Goal: Task Accomplishment & Management: Complete application form

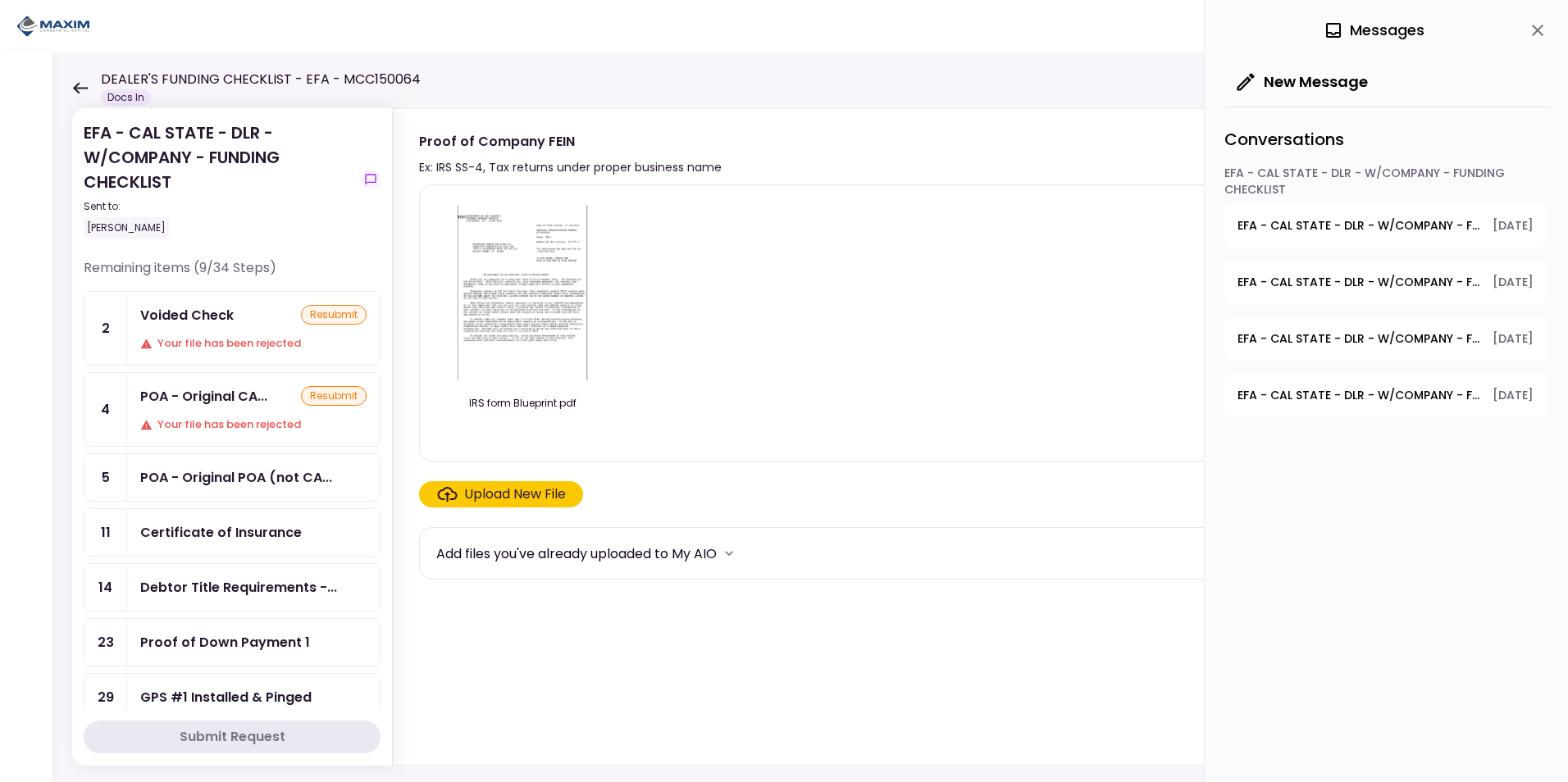
scroll to position [164, 0]
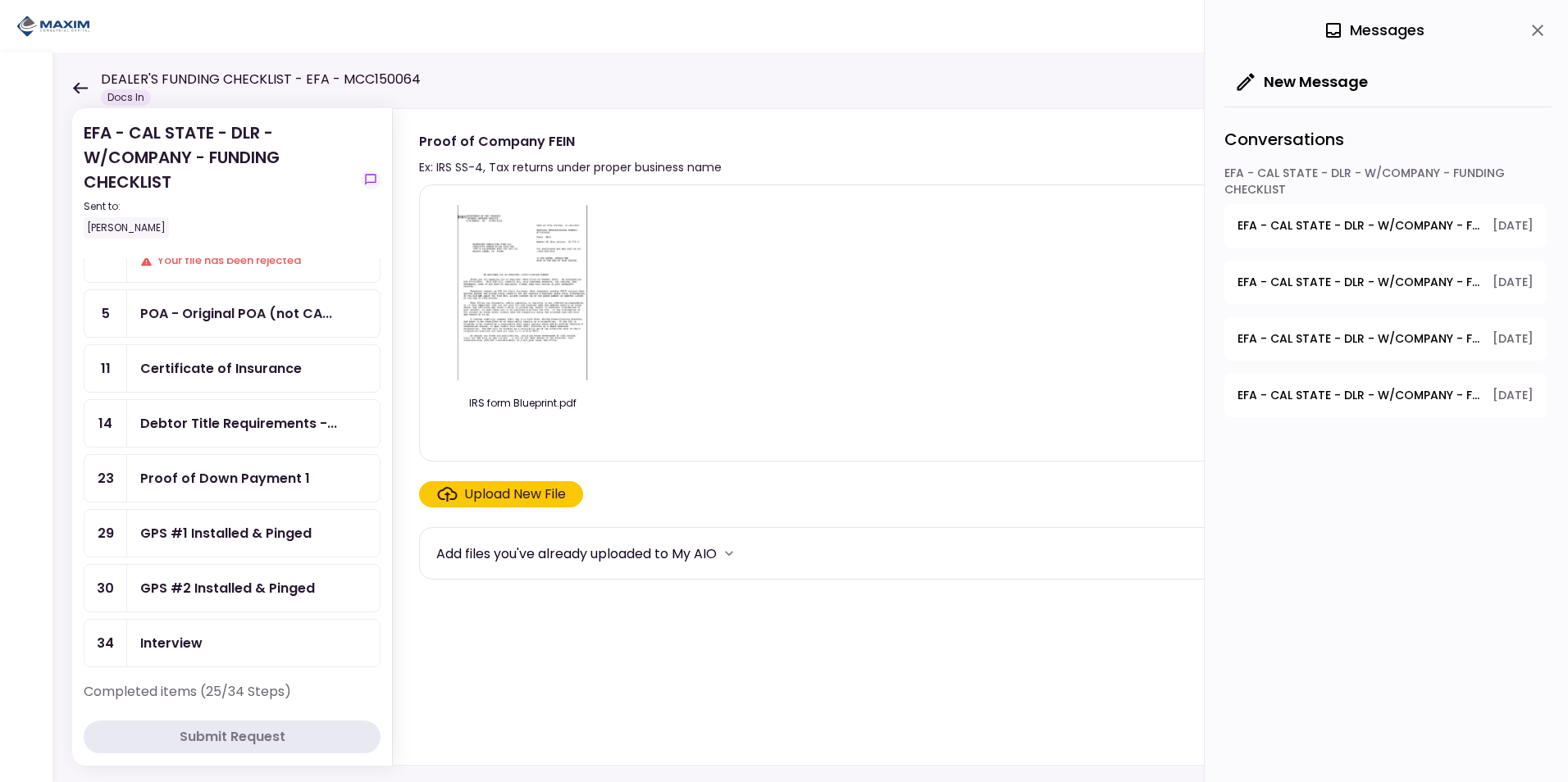
click at [197, 534] on div "GPS #1 Installed & Pinged" at bounding box center [225, 533] width 172 height 21
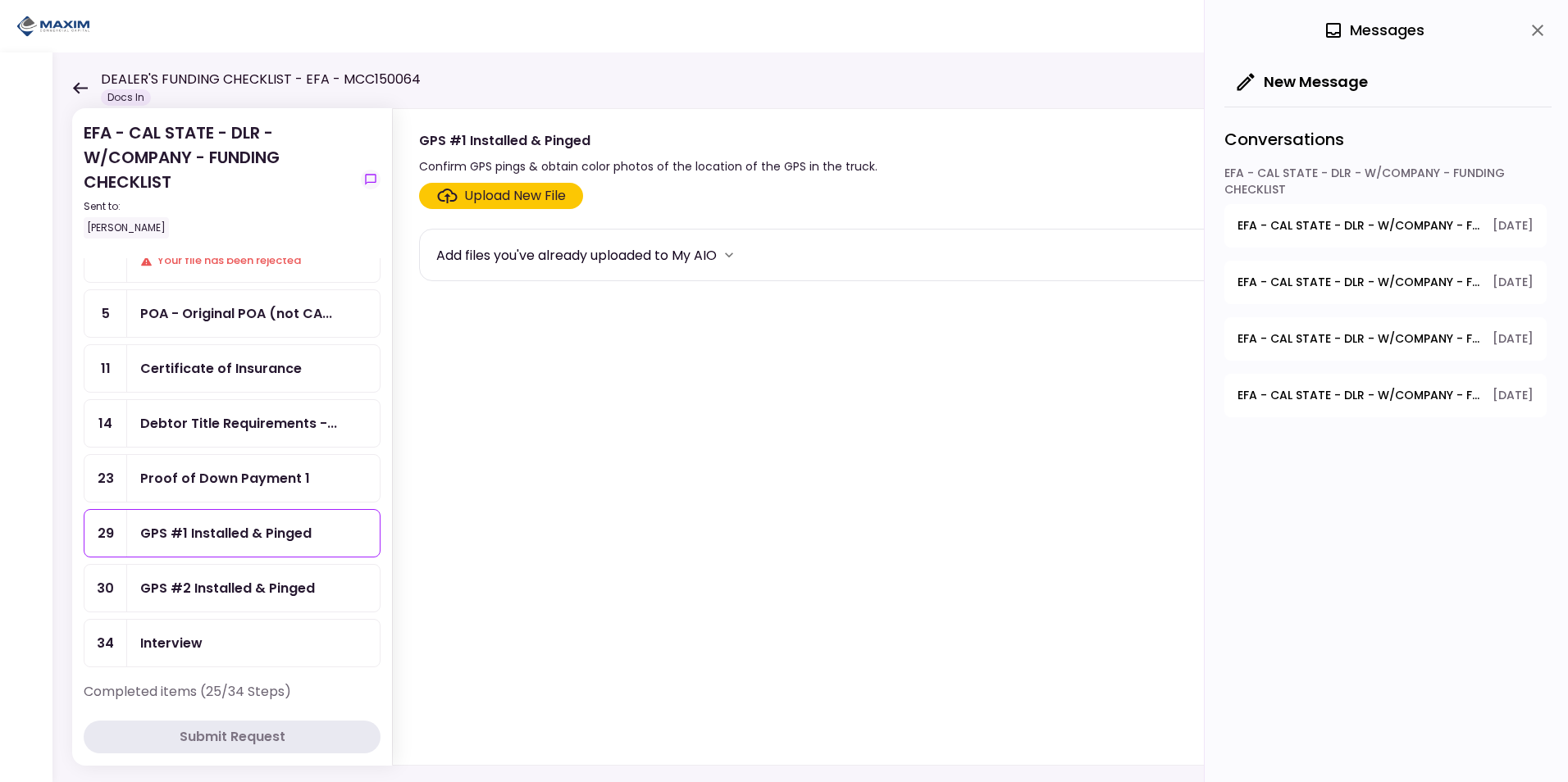
click at [462, 200] on div "Upload New File" at bounding box center [501, 196] width 128 height 20
click at [0, 0] on input "Upload New File" at bounding box center [0, 0] width 0 height 0
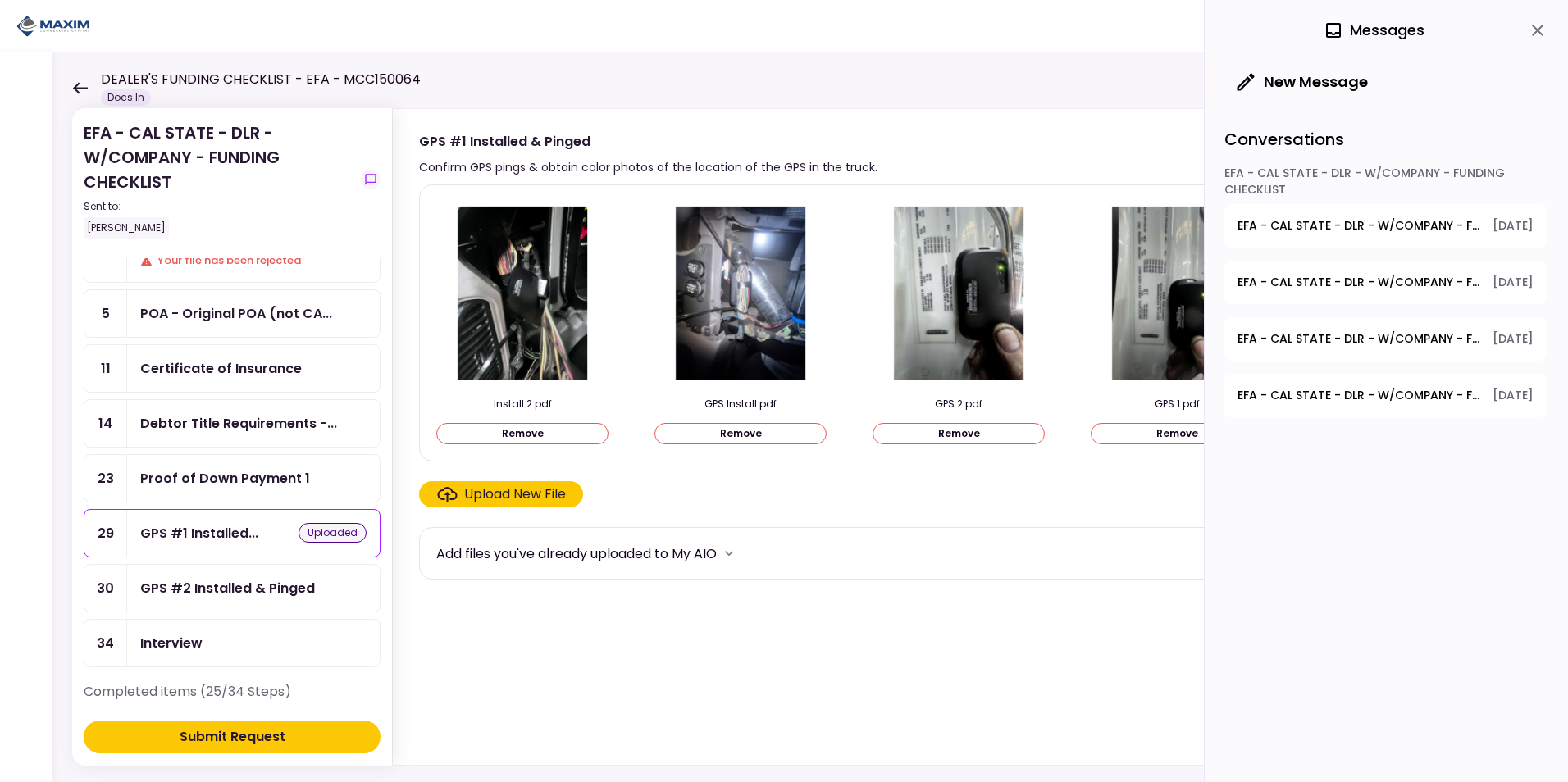
click at [540, 497] on div "Upload New File" at bounding box center [515, 495] width 102 height 20
click at [0, 0] on input "Upload New File" at bounding box center [0, 0] width 0 height 0
click at [219, 734] on div "Submit Request" at bounding box center [232, 737] width 106 height 20
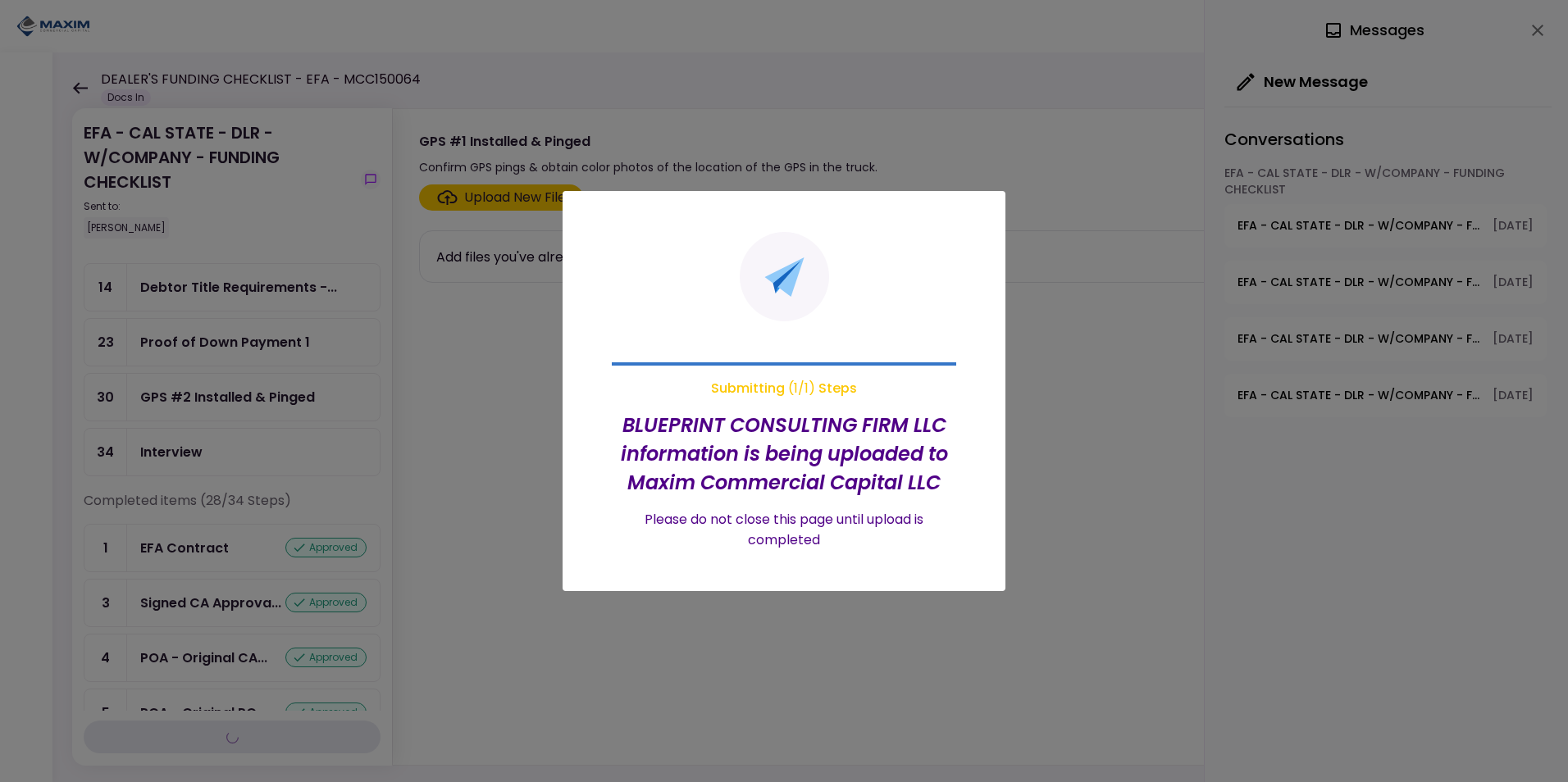
scroll to position [27, 0]
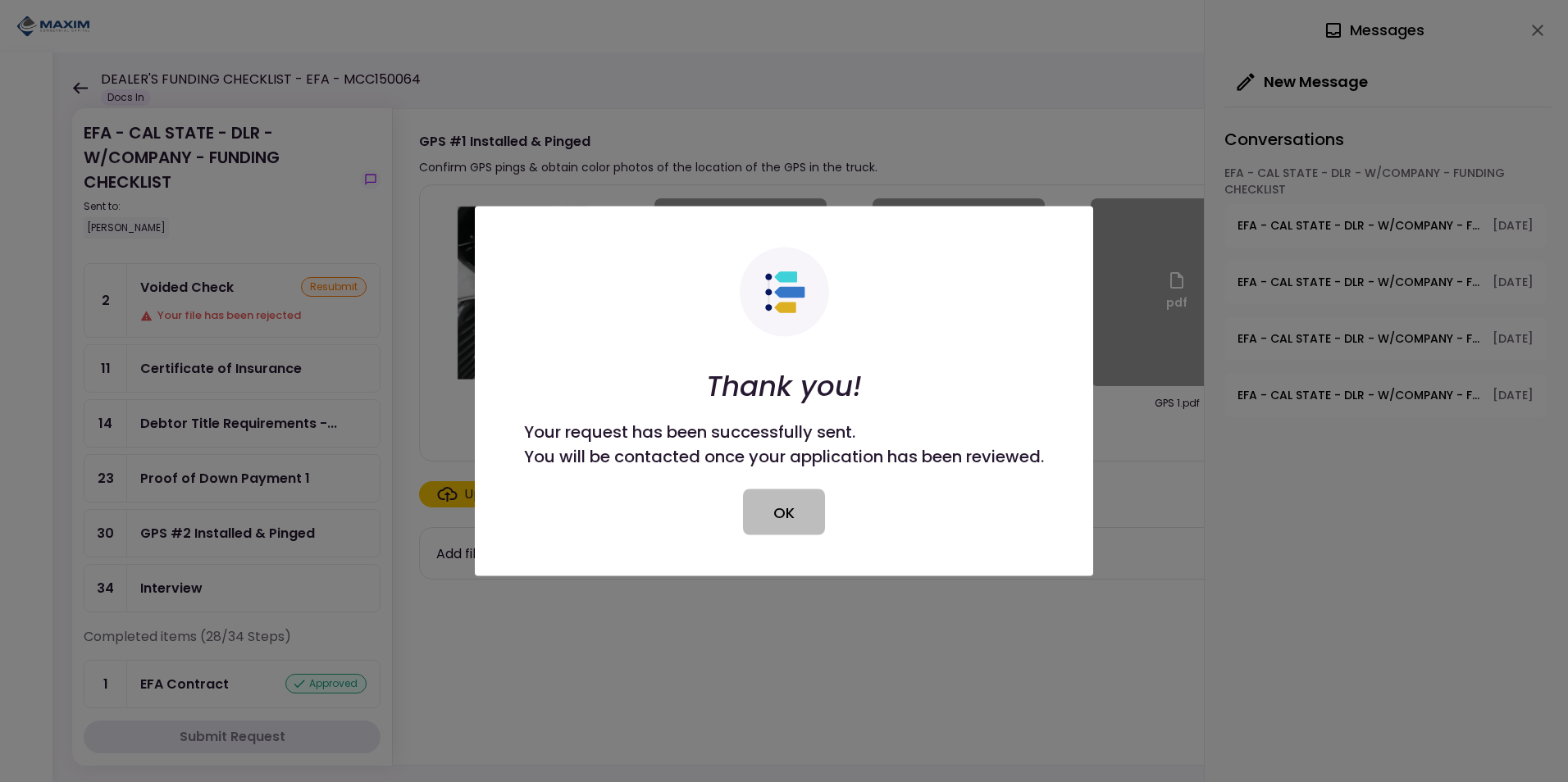
click at [783, 515] on button "OK" at bounding box center [784, 513] width 82 height 46
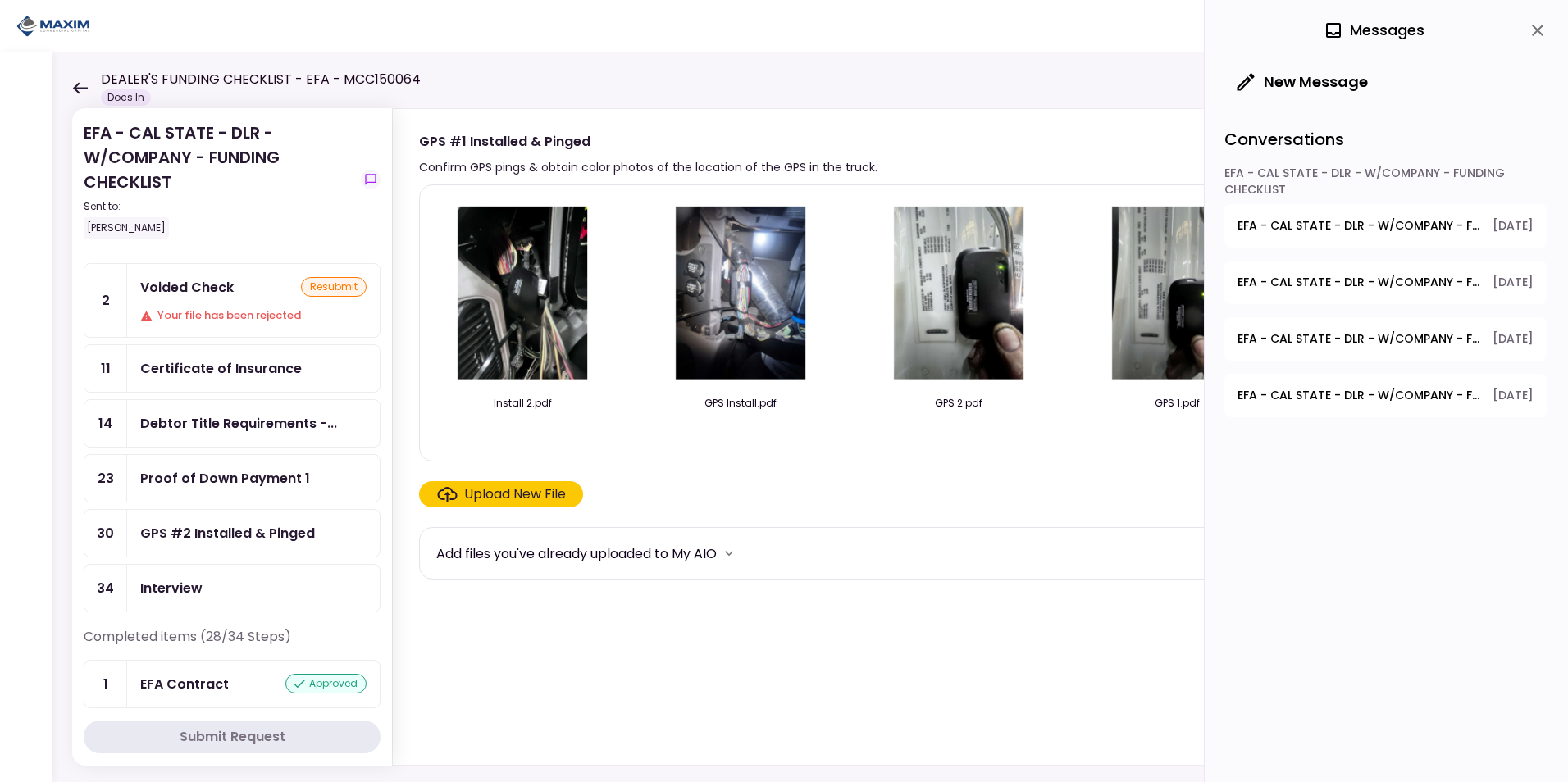
click at [177, 540] on div "GPS #2 Installed & Pinged" at bounding box center [227, 533] width 174 height 21
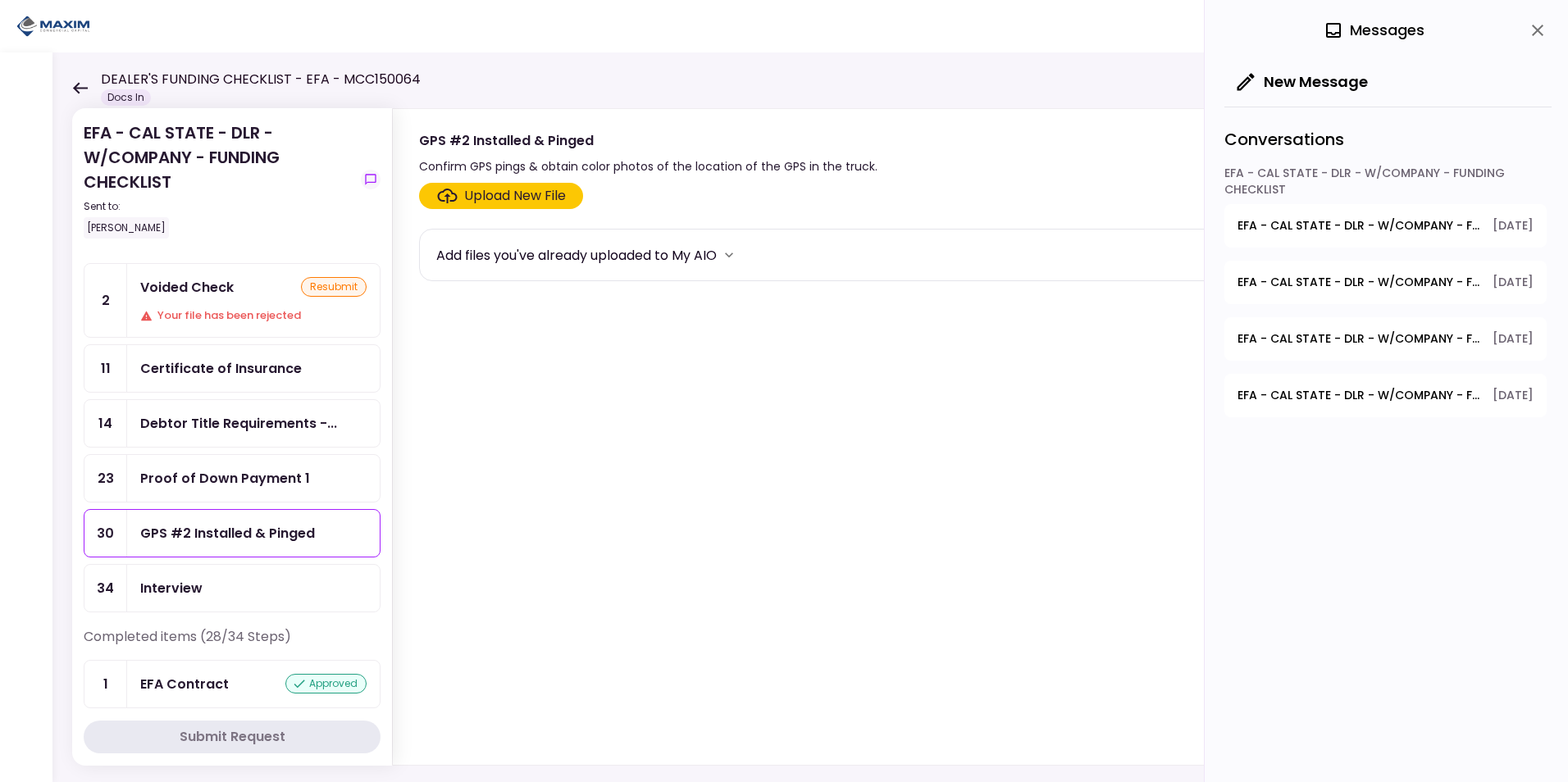
click at [512, 199] on div "Upload New File" at bounding box center [515, 196] width 102 height 20
click at [0, 0] on input "Upload New File" at bounding box center [0, 0] width 0 height 0
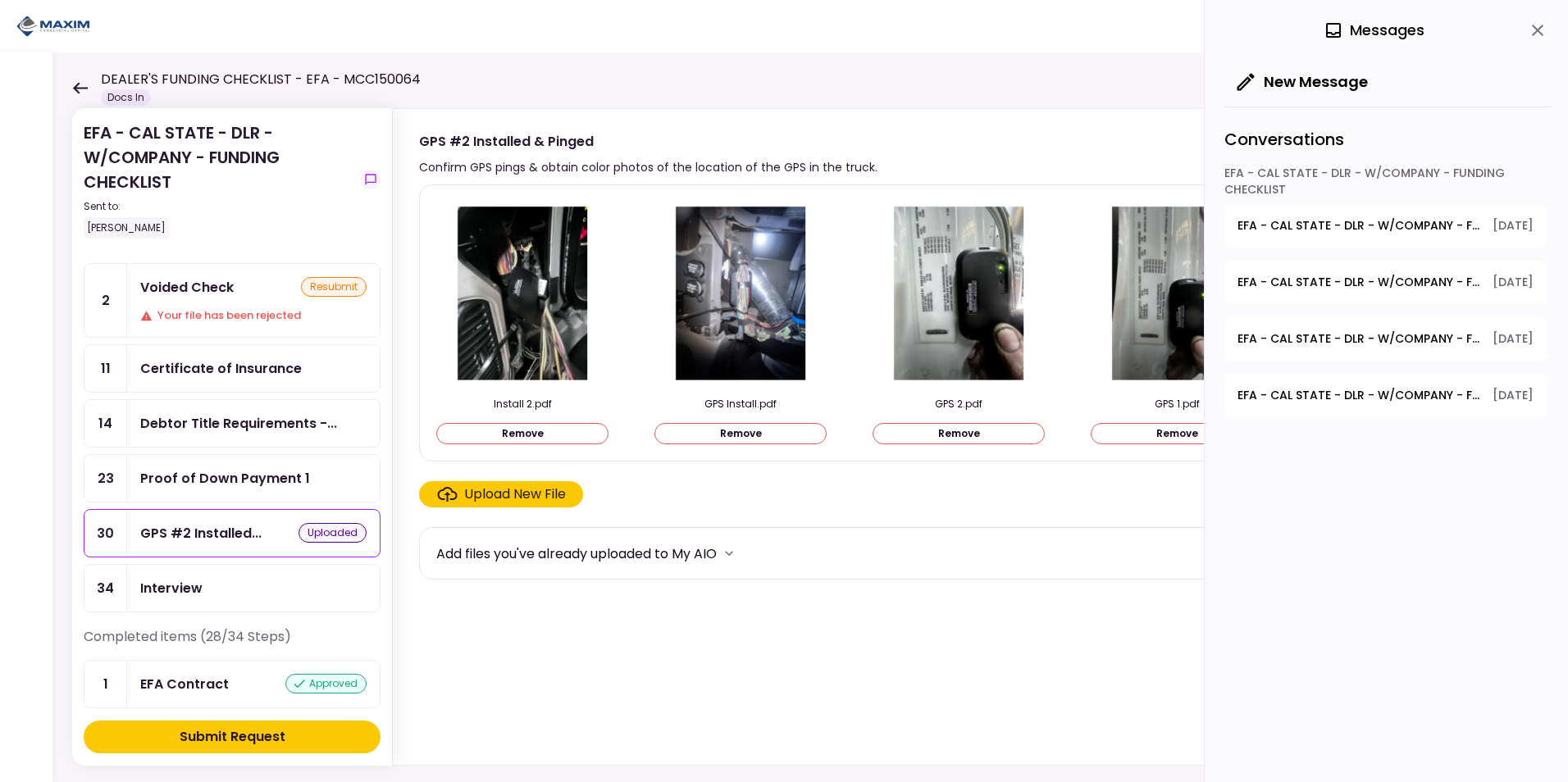
click at [514, 494] on div "Upload New File" at bounding box center [515, 495] width 102 height 20
click at [0, 0] on input "Upload New File" at bounding box center [0, 0] width 0 height 0
click at [204, 733] on div "Submit Request" at bounding box center [232, 737] width 106 height 20
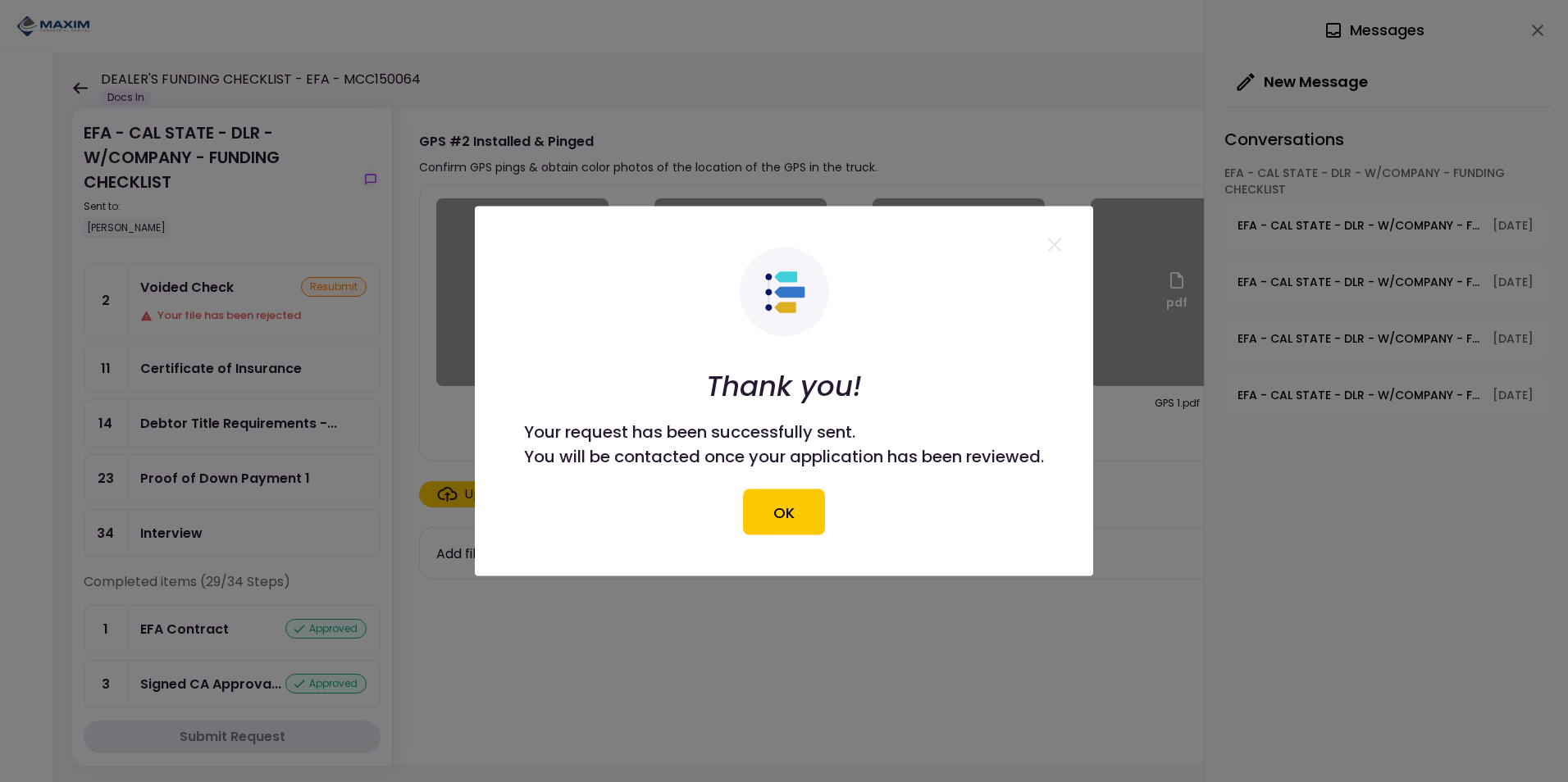
click at [455, 459] on div at bounding box center [784, 391] width 1568 height 782
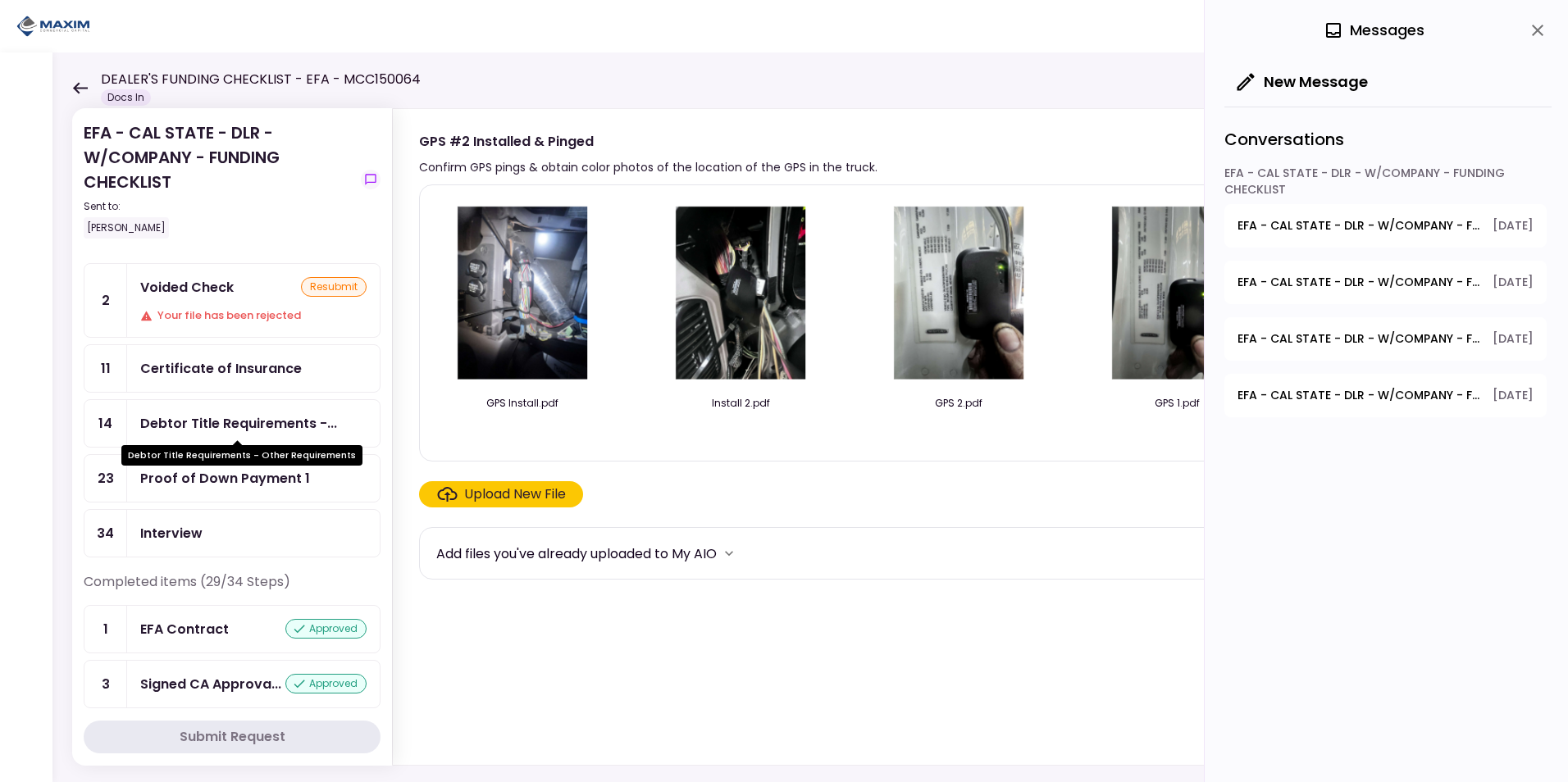
click at [214, 424] on div "Debtor Title Requirements -..." at bounding box center [238, 423] width 197 height 21
